Goal: Task Accomplishment & Management: Complete application form

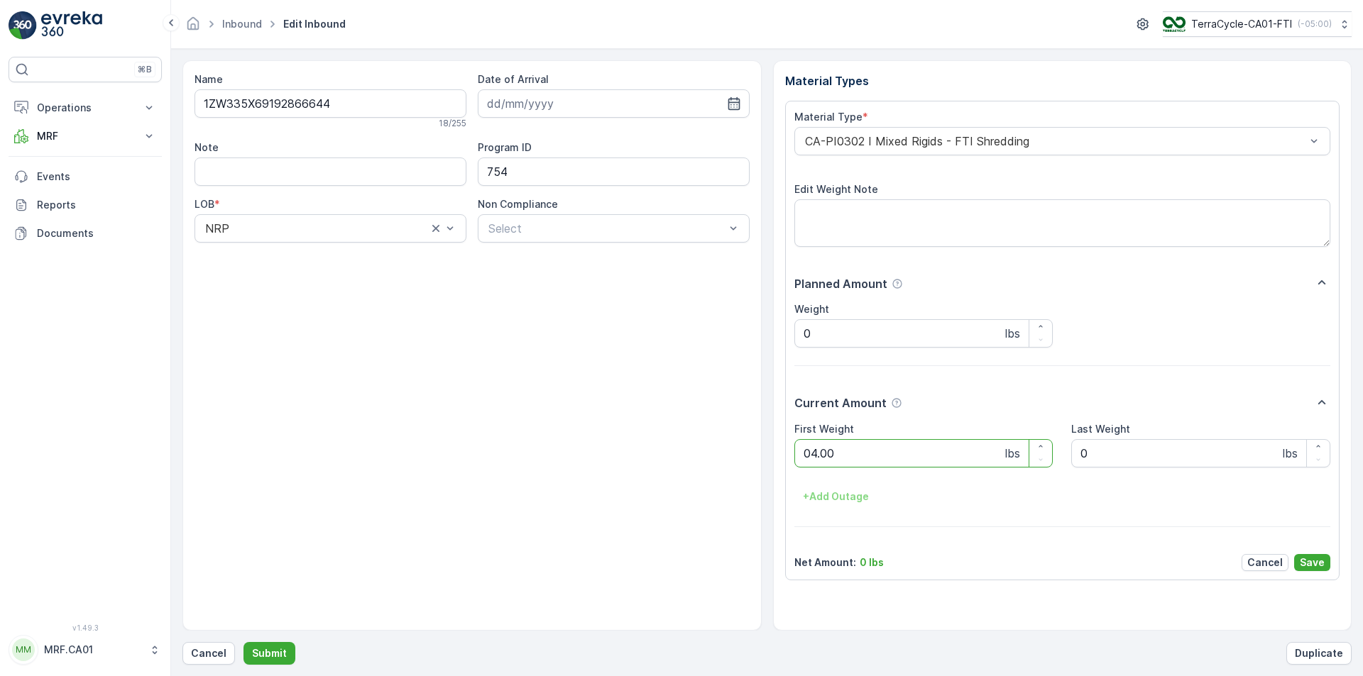
click at [243, 642] on button "Submit" at bounding box center [269, 653] width 52 height 23
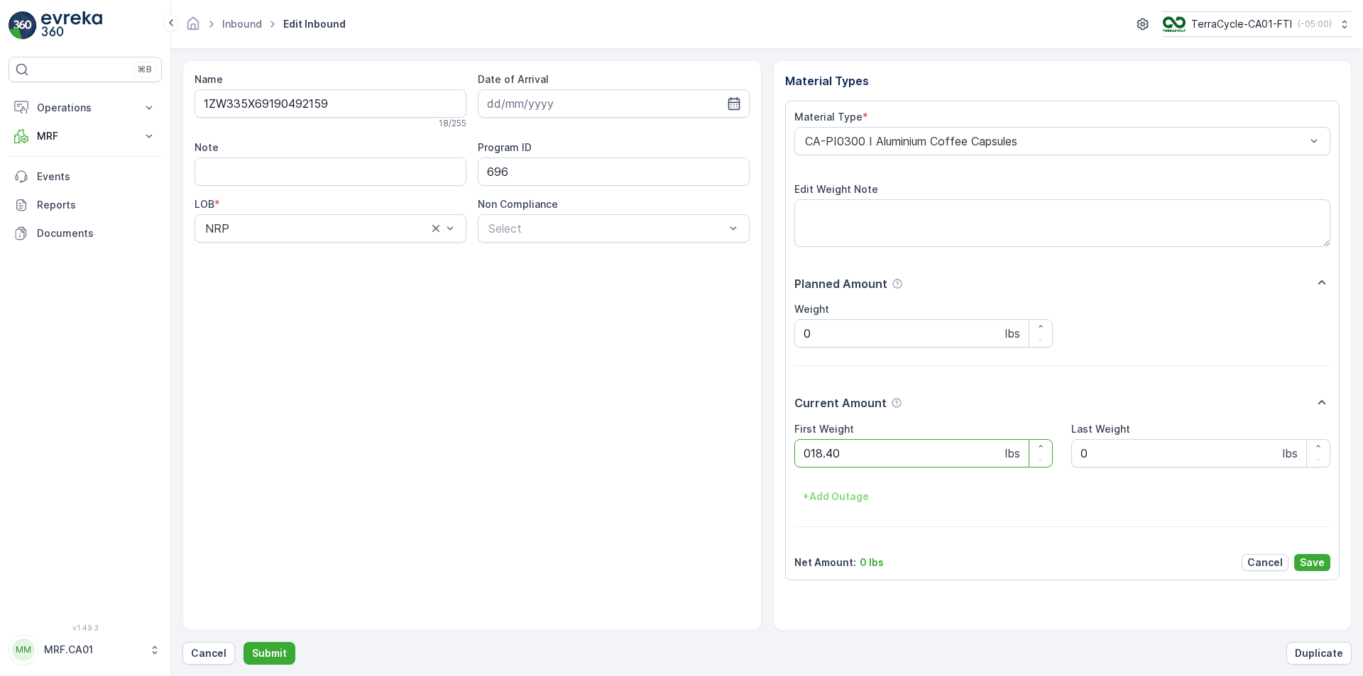
click at [243, 642] on button "Submit" at bounding box center [269, 653] width 52 height 23
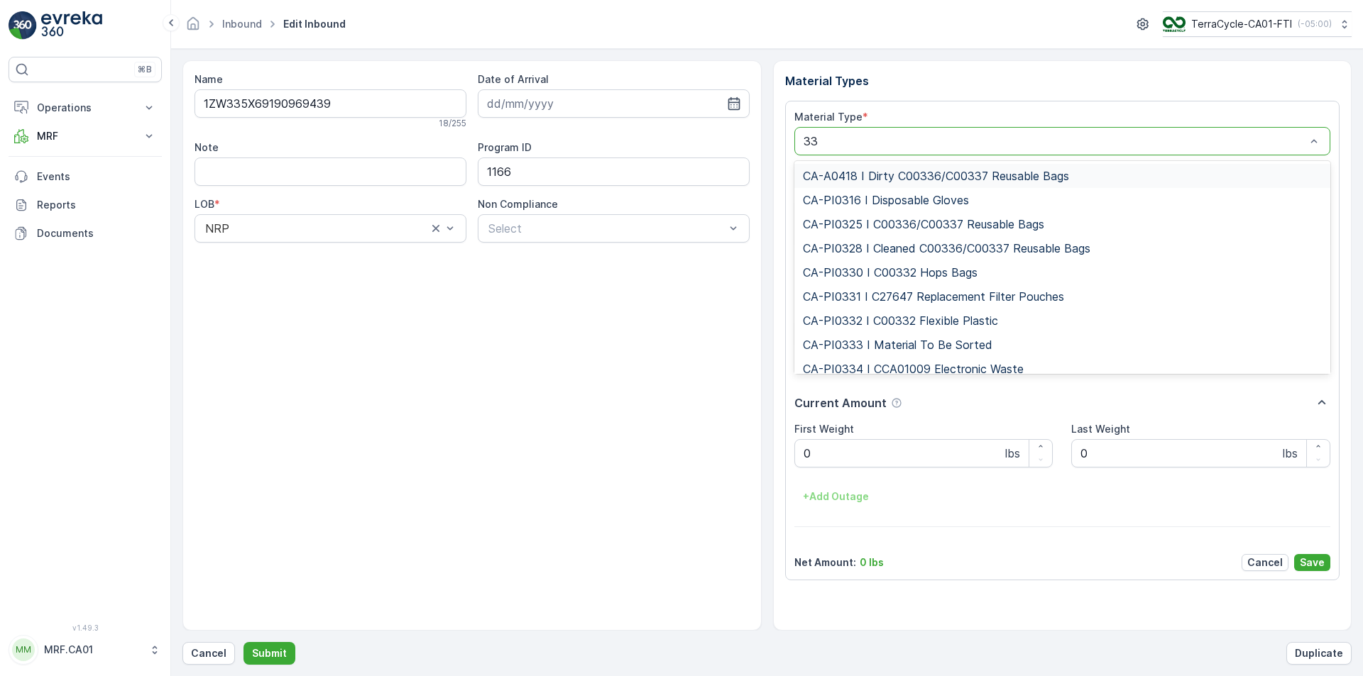
type input "333"
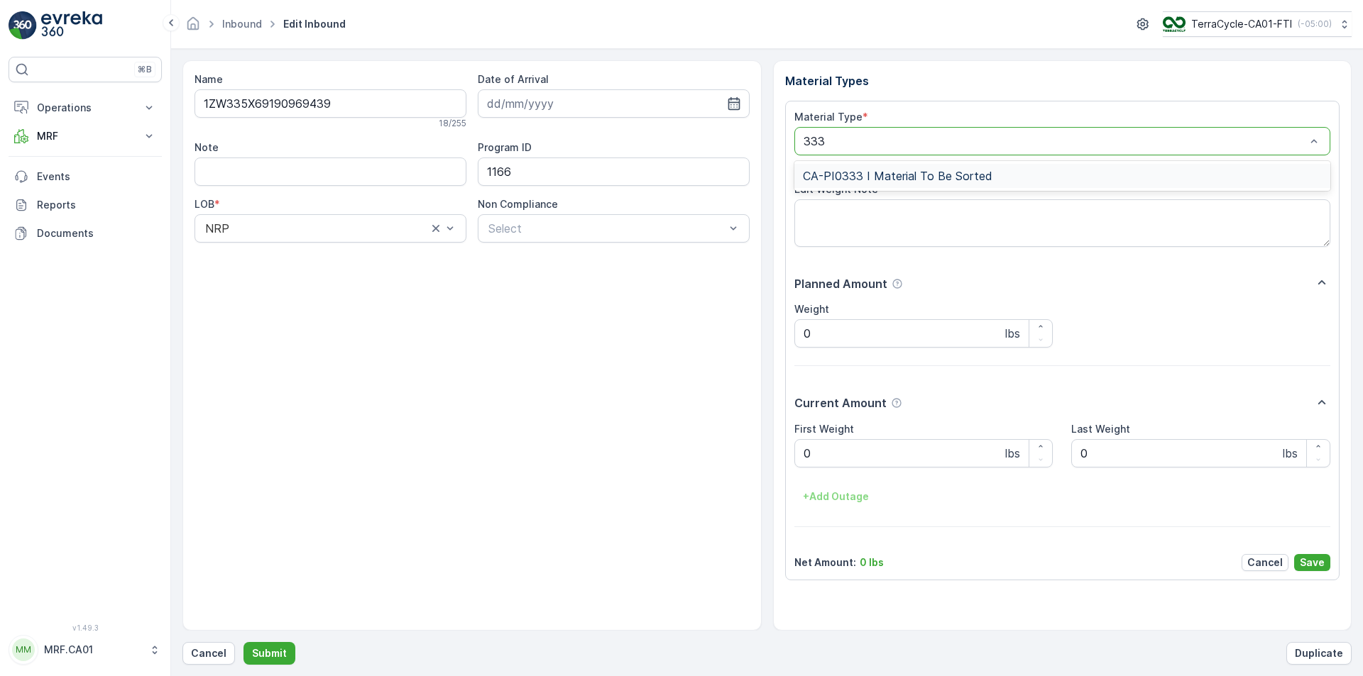
click at [935, 168] on div "CA-PI0333 I Material To Be Sorted" at bounding box center [1062, 176] width 537 height 24
click at [243, 642] on button "Submit" at bounding box center [269, 653] width 52 height 23
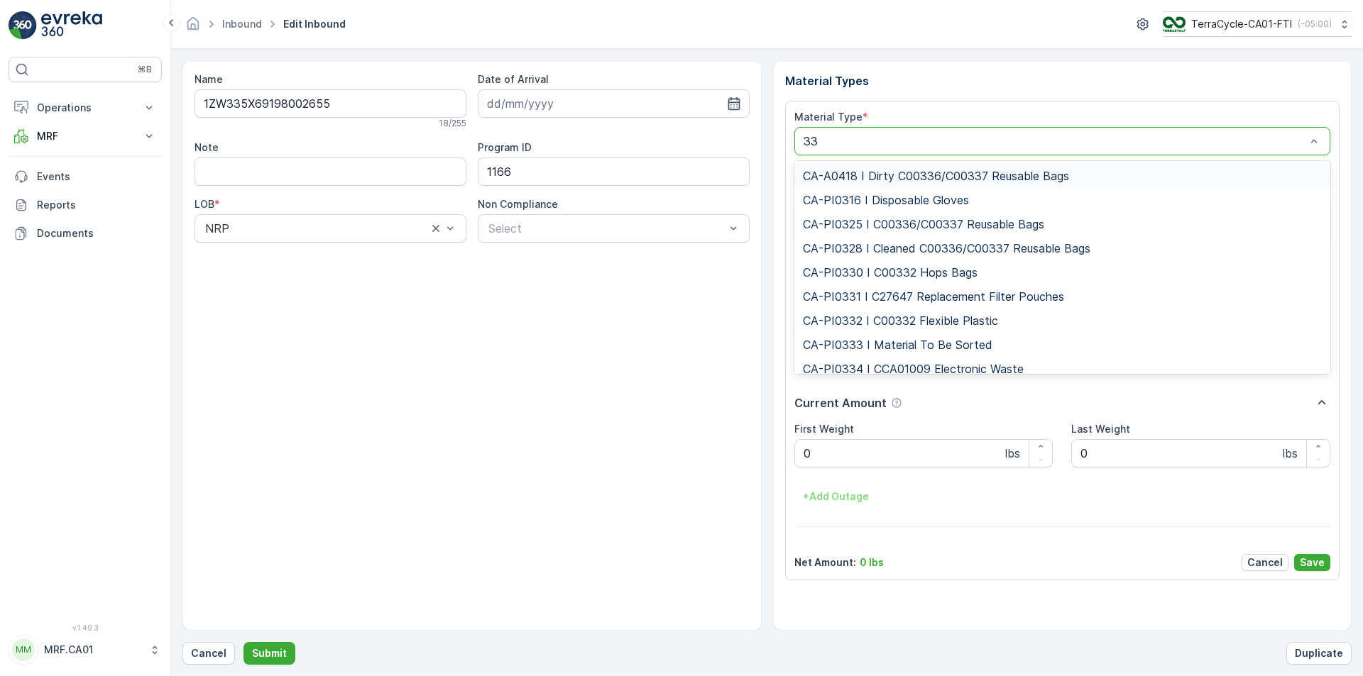
type input "333"
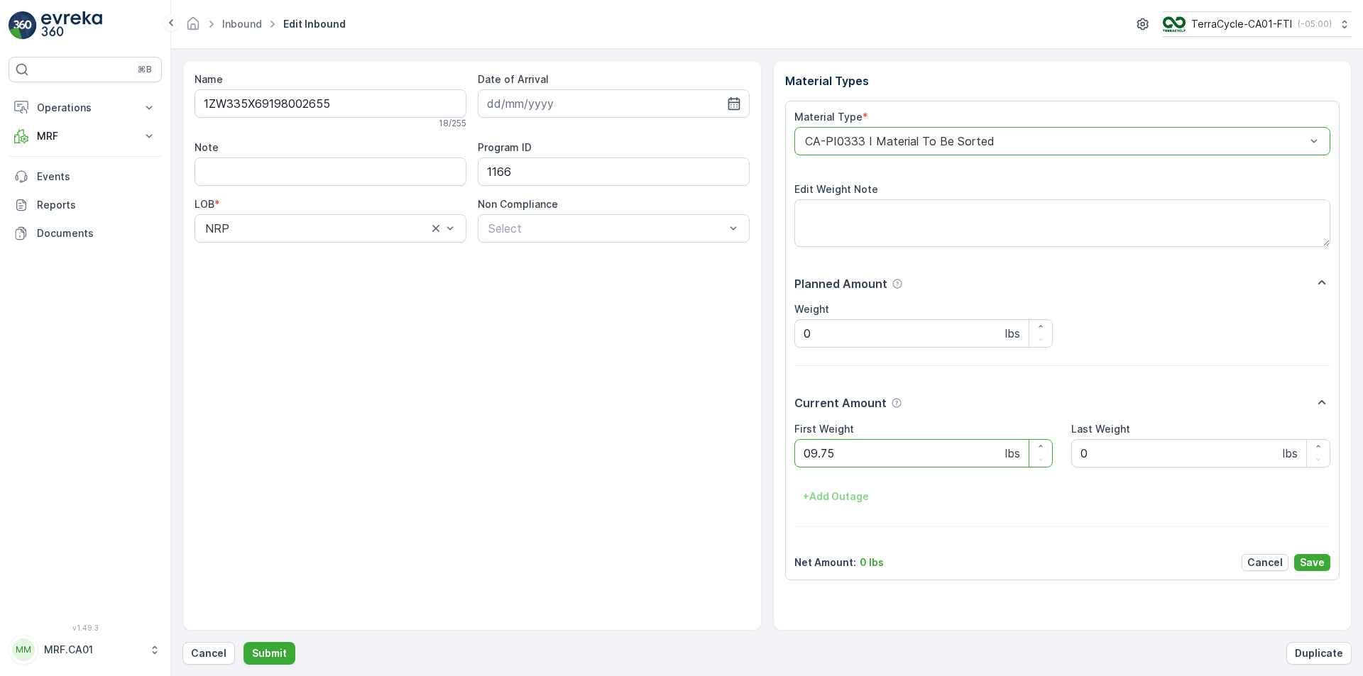
click at [243, 642] on button "Submit" at bounding box center [269, 653] width 52 height 23
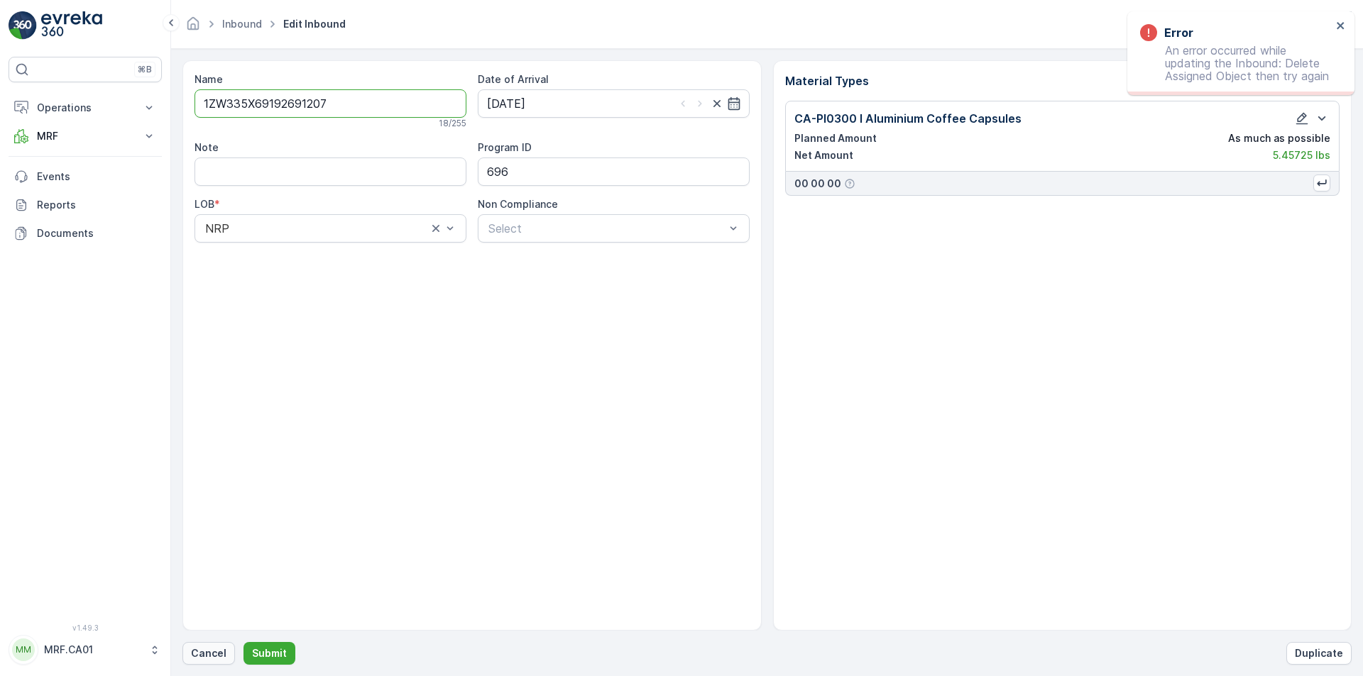
click at [220, 654] on p "Cancel" at bounding box center [208, 654] width 35 height 14
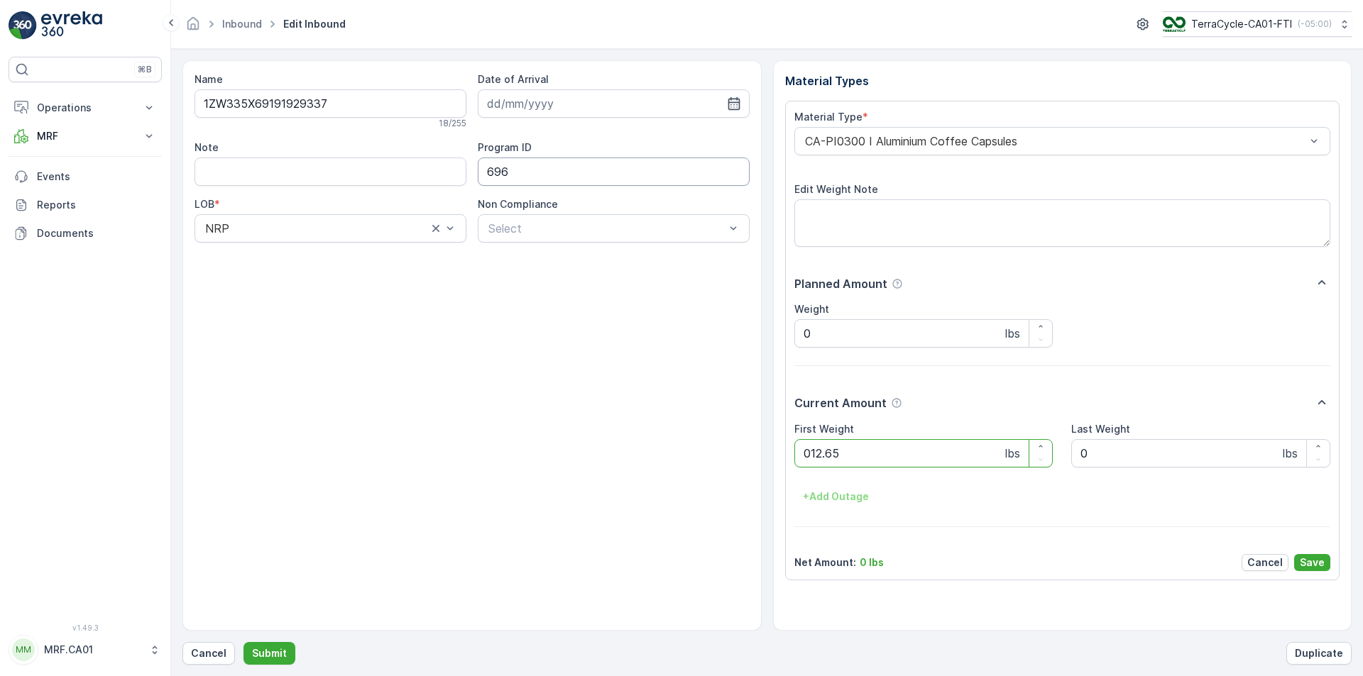
click at [243, 642] on button "Submit" at bounding box center [269, 653] width 52 height 23
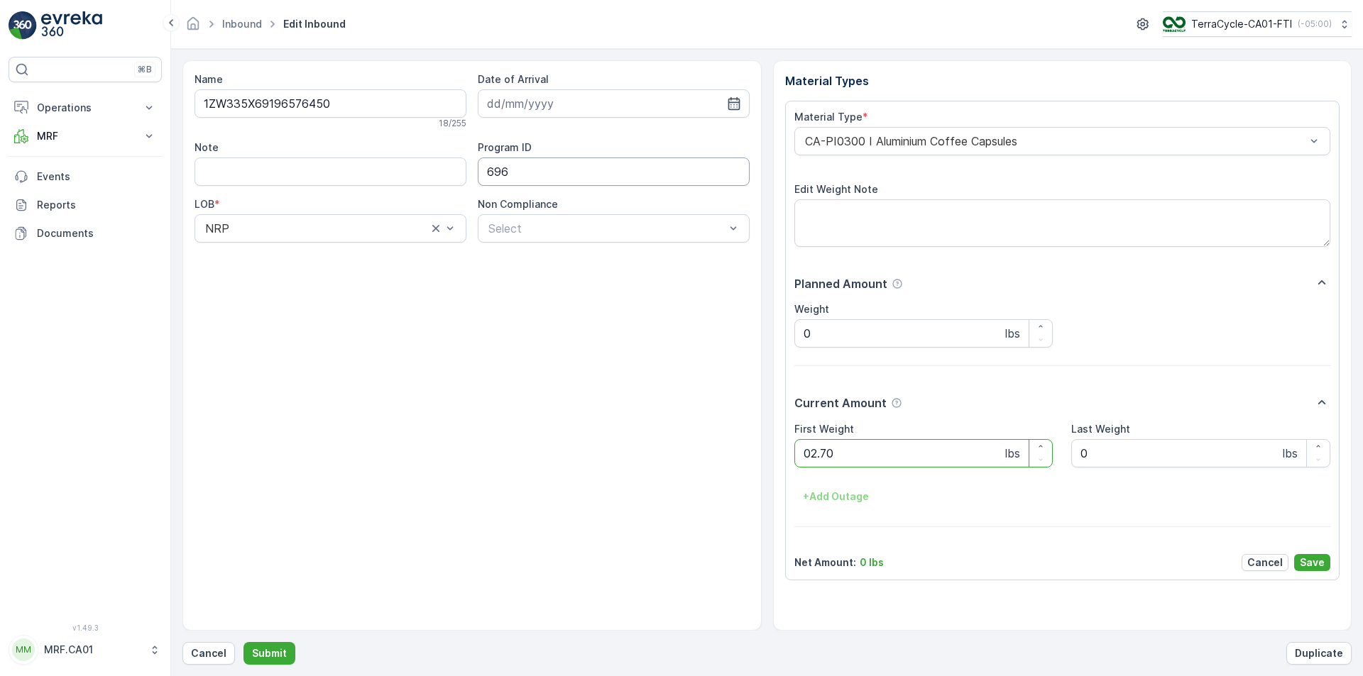
click at [243, 642] on button "Submit" at bounding box center [269, 653] width 52 height 23
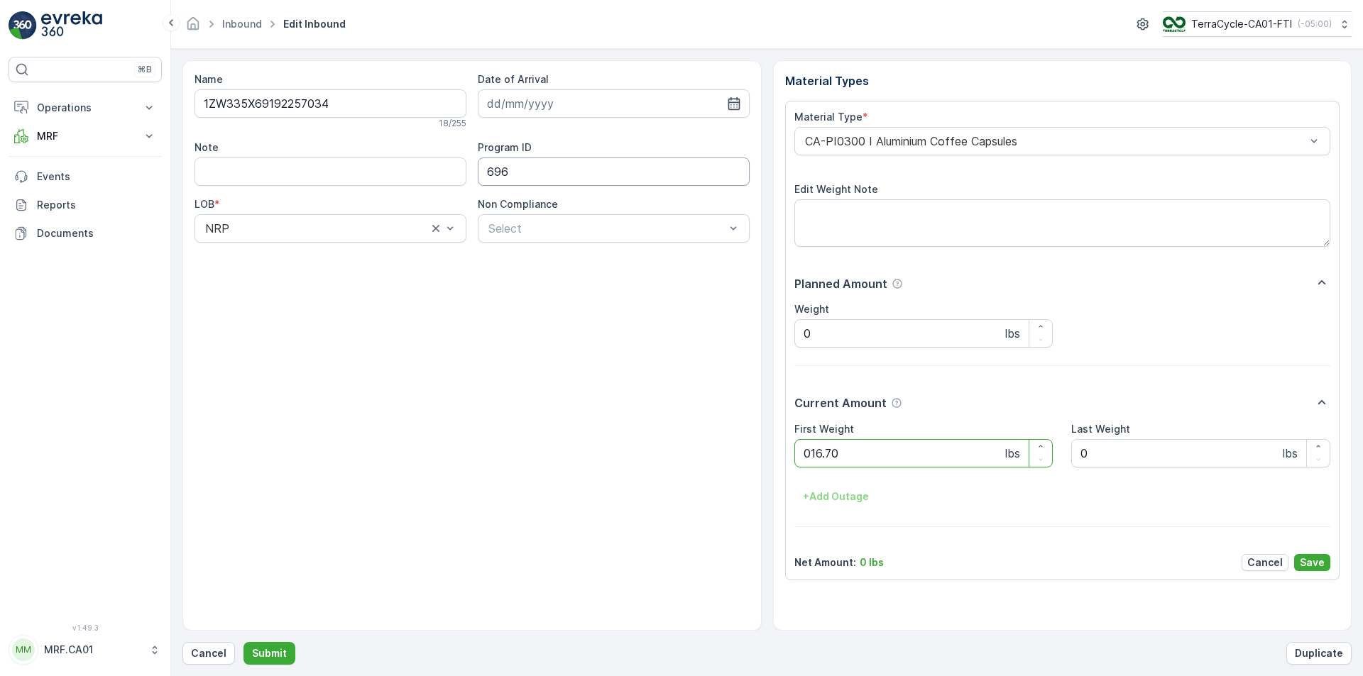
click at [243, 642] on button "Submit" at bounding box center [269, 653] width 52 height 23
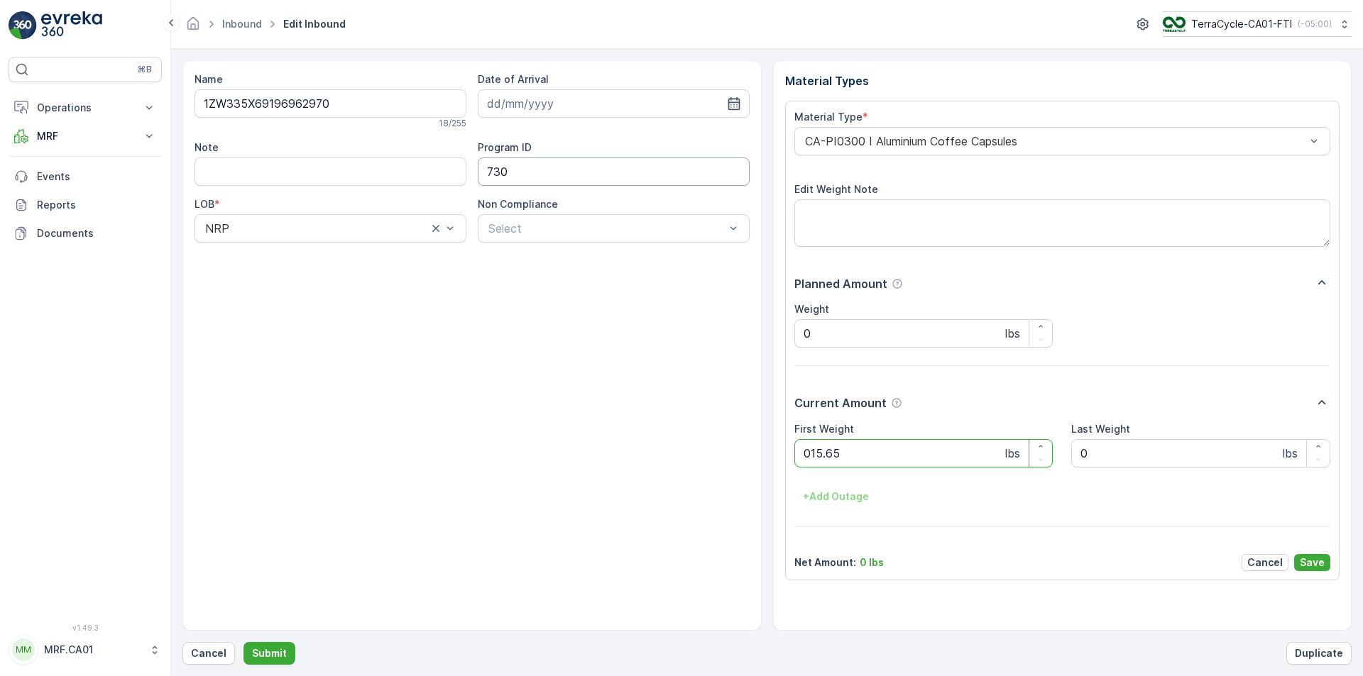
click at [243, 642] on button "Submit" at bounding box center [269, 653] width 52 height 23
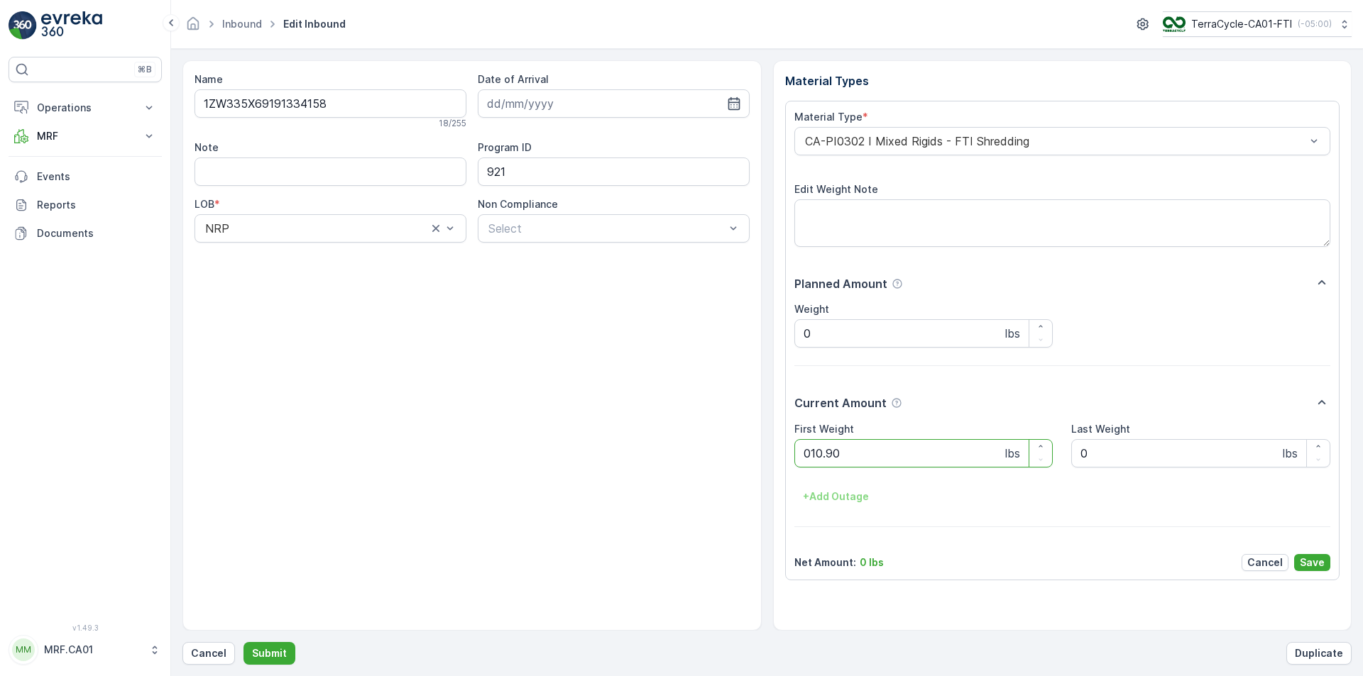
click at [243, 642] on button "Submit" at bounding box center [269, 653] width 52 height 23
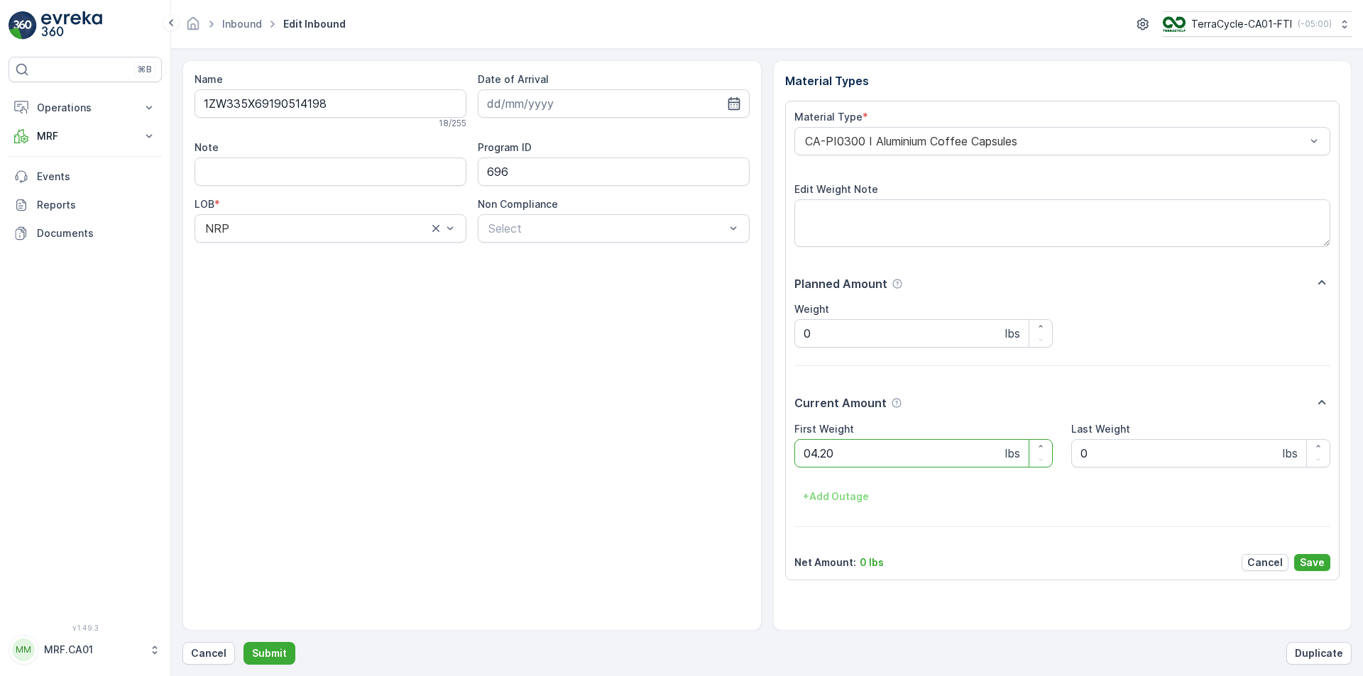
click at [243, 642] on button "Submit" at bounding box center [269, 653] width 52 height 23
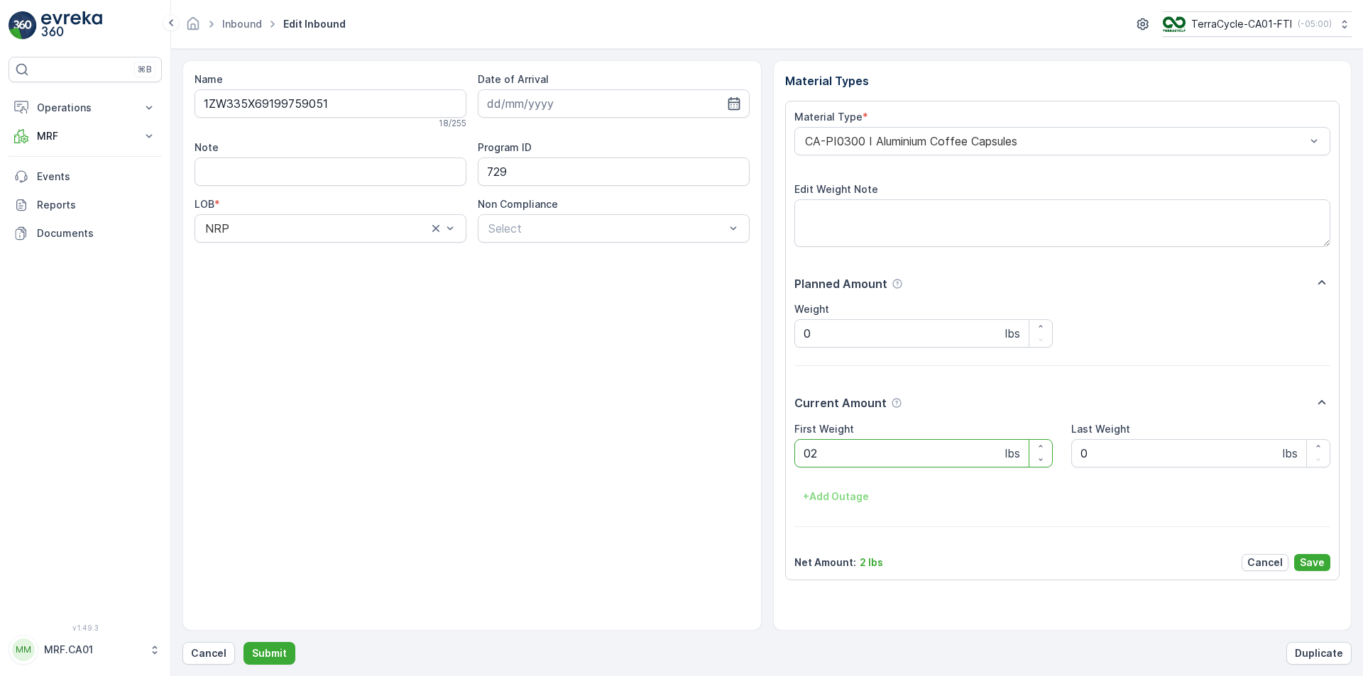
type Weight "028"
click at [243, 642] on button "Submit" at bounding box center [269, 653] width 52 height 23
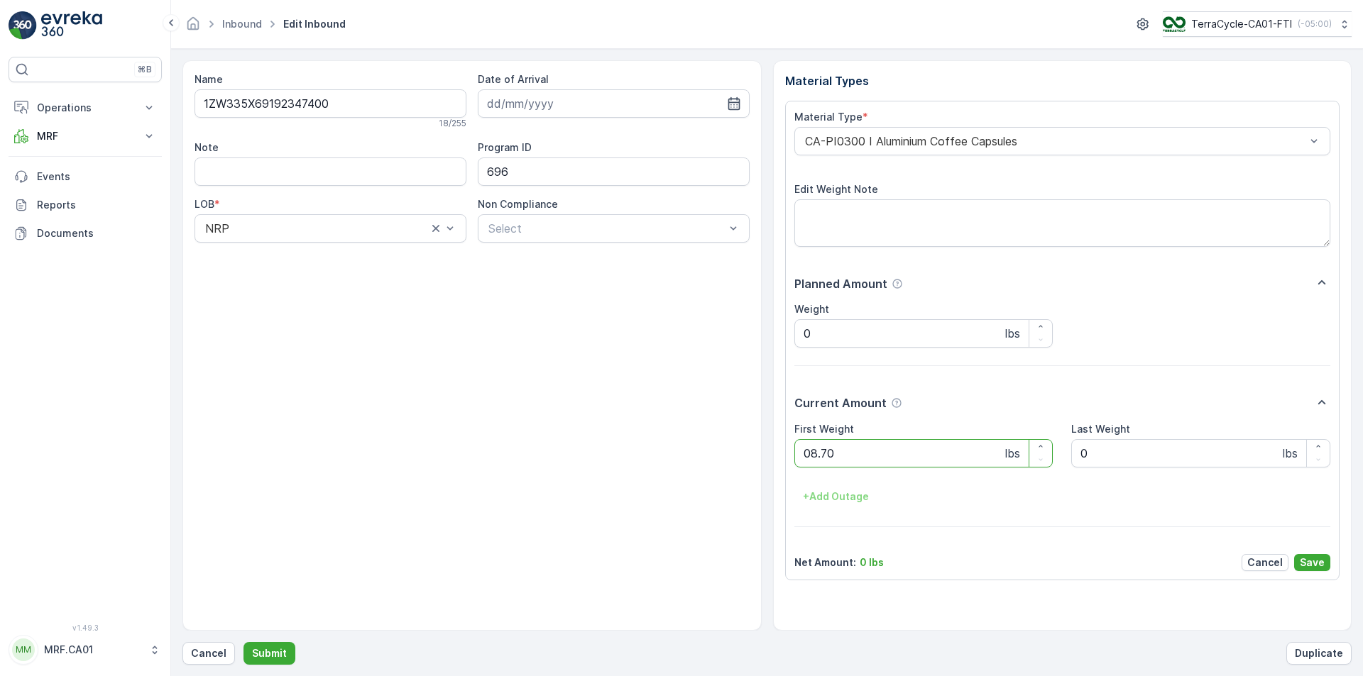
click at [243, 642] on button "Submit" at bounding box center [269, 653] width 52 height 23
